Goal: Information Seeking & Learning: Check status

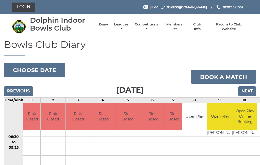
click at [126, 26] on link "Leagues" at bounding box center [121, 26] width 16 height 9
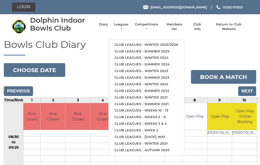
click at [138, 42] on link "Club leagues - Winter 2025/2026" at bounding box center [147, 44] width 76 height 7
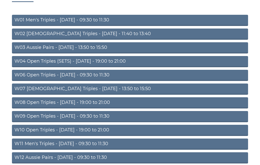
scroll to position [55, 0]
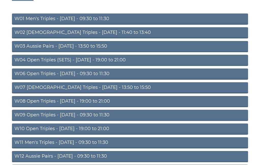
click at [106, 129] on link "W10 Open Triples - Wednesday - 19:00 to 21:00" at bounding box center [130, 128] width 237 height 11
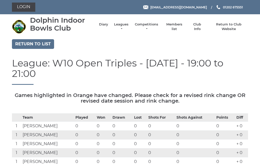
click at [38, 42] on link "Return to list" at bounding box center [33, 44] width 42 height 10
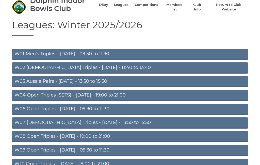
scroll to position [20, 0]
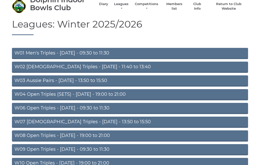
click at [107, 135] on link "W08 Open Triples - Tuesday - 19:00 to 21:00" at bounding box center [130, 135] width 237 height 11
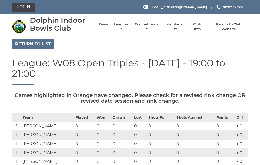
click at [125, 28] on link "Leagues" at bounding box center [121, 26] width 16 height 9
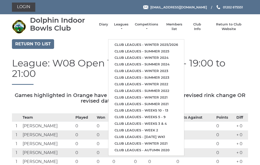
click at [161, 50] on link "Club leagues - Summer 2025" at bounding box center [147, 51] width 76 height 7
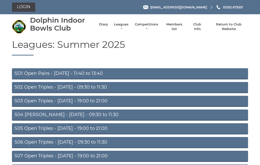
click at [117, 130] on link "S05 Open Triples - Wednesday - 19:00 to 21:00" at bounding box center [130, 128] width 237 height 11
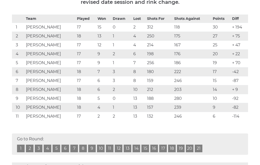
scroll to position [88, 0]
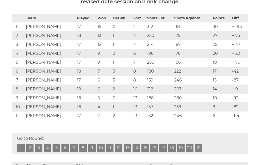
click at [163, 149] on link "17" at bounding box center [163, 148] width 8 height 8
